Goal: Find contact information: Obtain details needed to contact an individual or organization

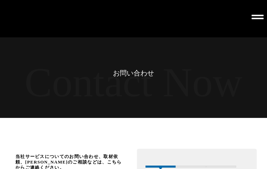
scroll to position [1368, 0]
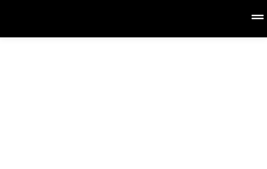
type input "合同会社オーダーメイド東京"
type input "[EMAIL_ADDRESS][DOMAIN_NAME]"
